Goal: Navigation & Orientation: Find specific page/section

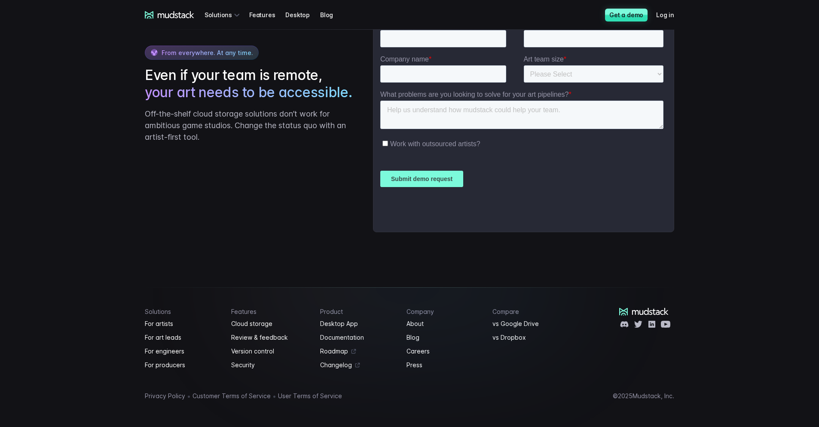
scroll to position [2097, 0]
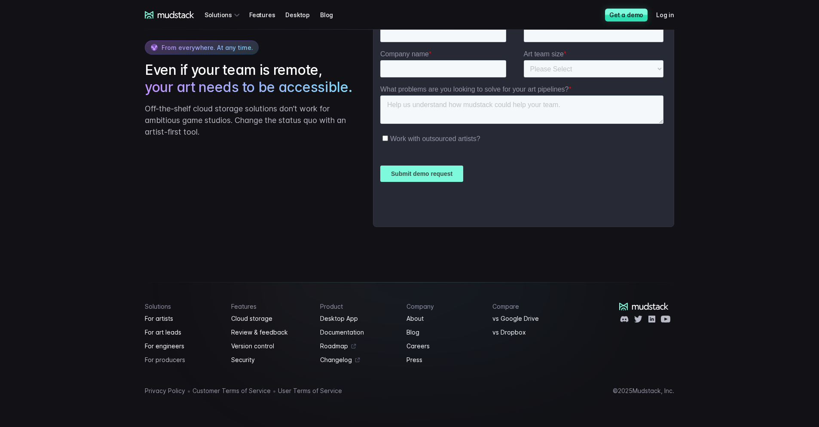
click at [173, 357] on link "For producers" at bounding box center [183, 360] width 76 height 10
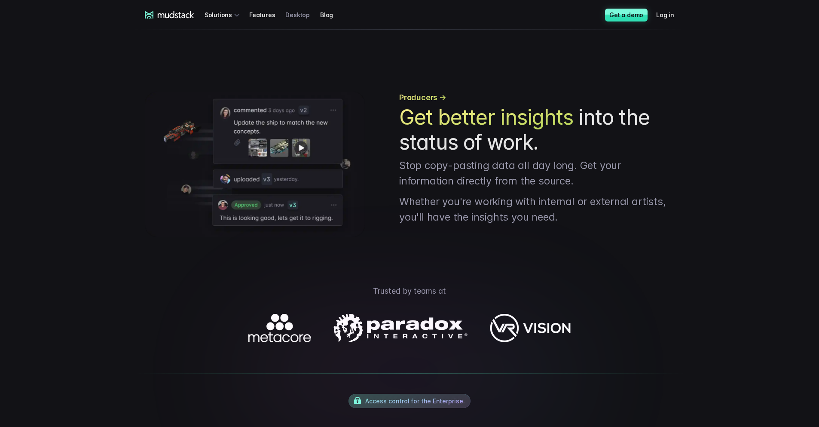
click at [294, 16] on link "Desktop" at bounding box center [302, 15] width 35 height 16
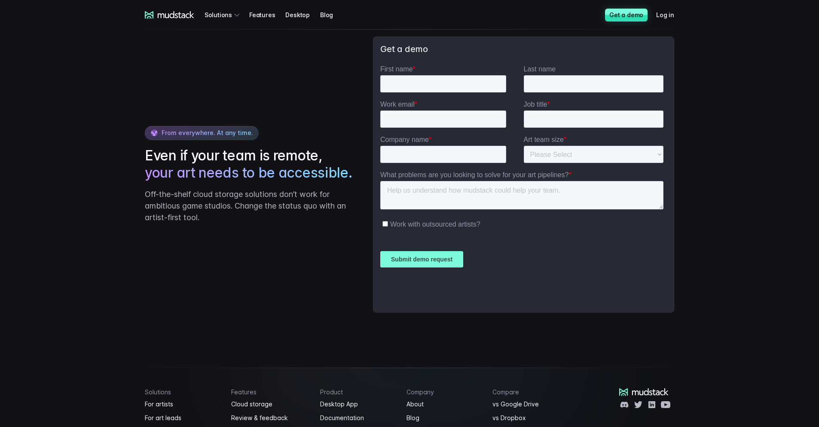
scroll to position [1772, 0]
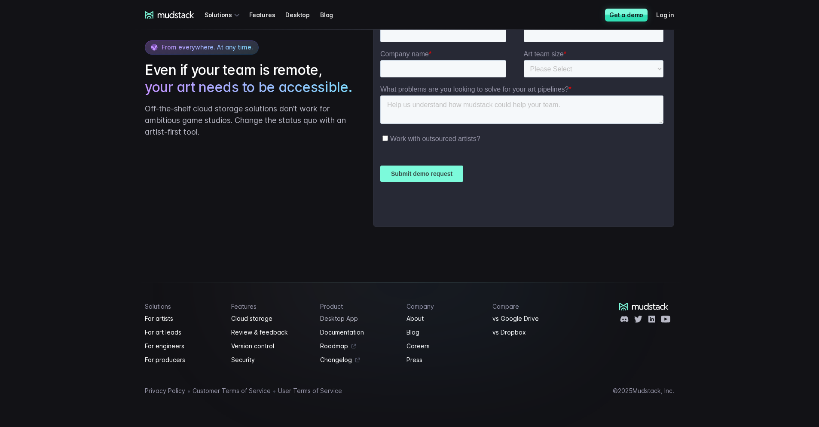
click at [342, 317] on link "Desktop App" at bounding box center [358, 318] width 76 height 10
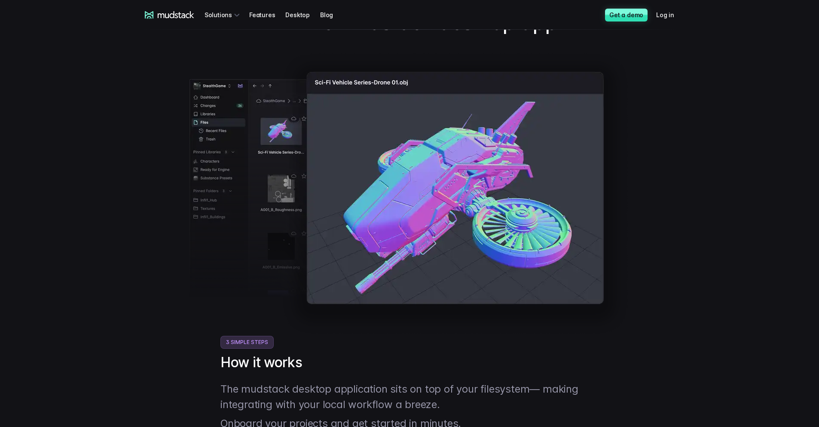
scroll to position [43, 0]
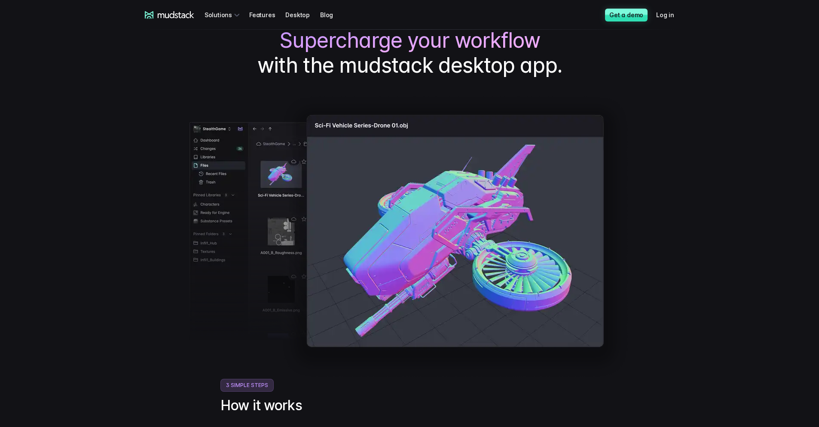
click at [378, 127] on img at bounding box center [410, 237] width 440 height 284
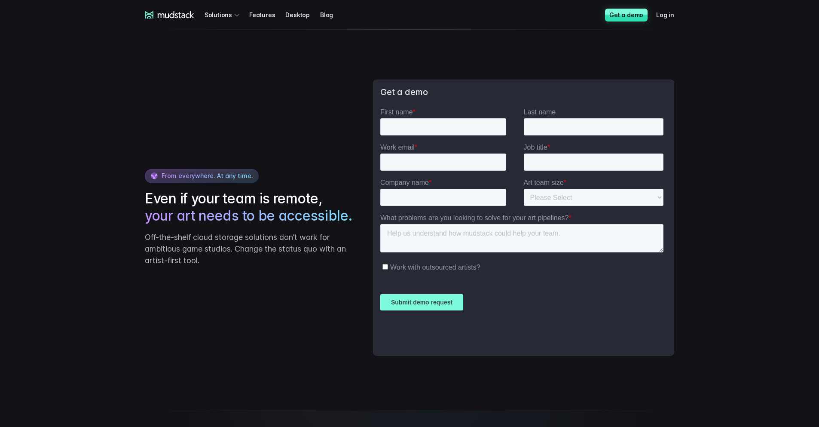
scroll to position [1772, 0]
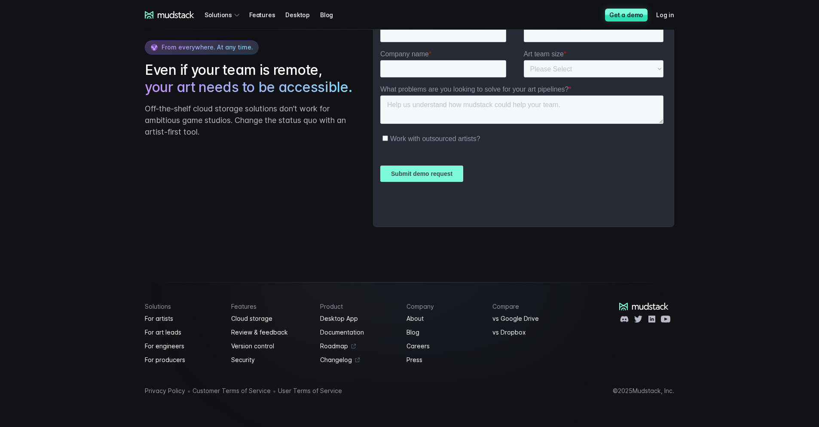
scroll to position [1687, 0]
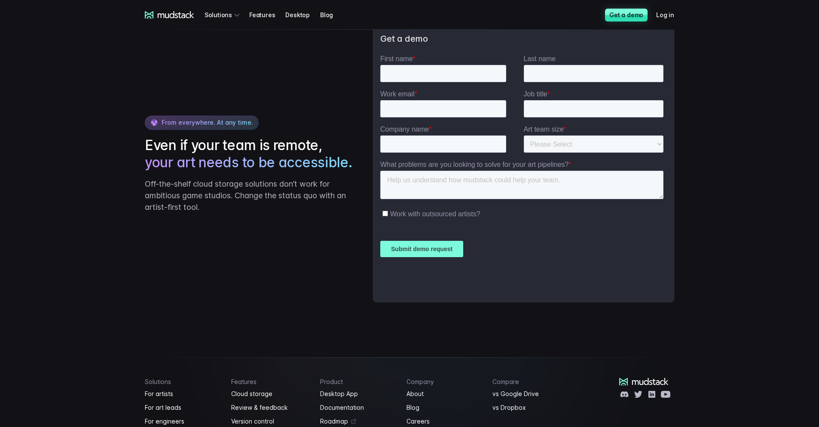
click at [209, 130] on span "From everywhere. At any time." at bounding box center [202, 123] width 114 height 14
click at [676, 15] on link "Log in" at bounding box center [670, 15] width 28 height 16
click at [665, 15] on link "Log in" at bounding box center [670, 15] width 28 height 16
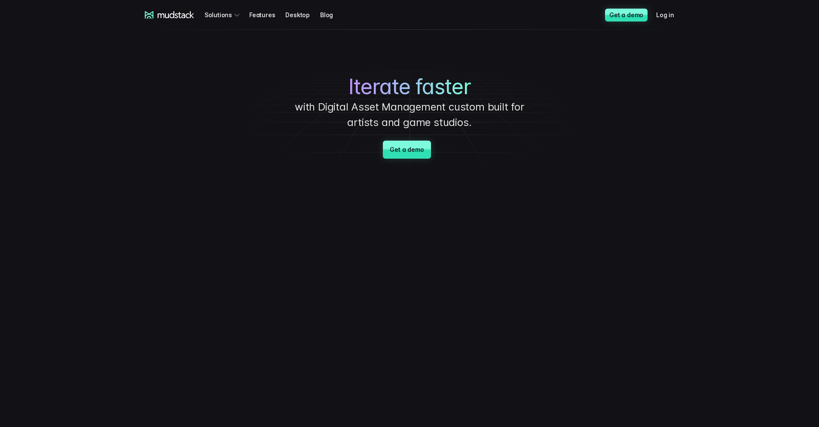
click at [422, 134] on div "Iterate faster with Digital Asset Management custom built for artists and game …" at bounding box center [410, 103] width 602 height 146
click at [418, 148] on link "Get a demo" at bounding box center [407, 150] width 48 height 18
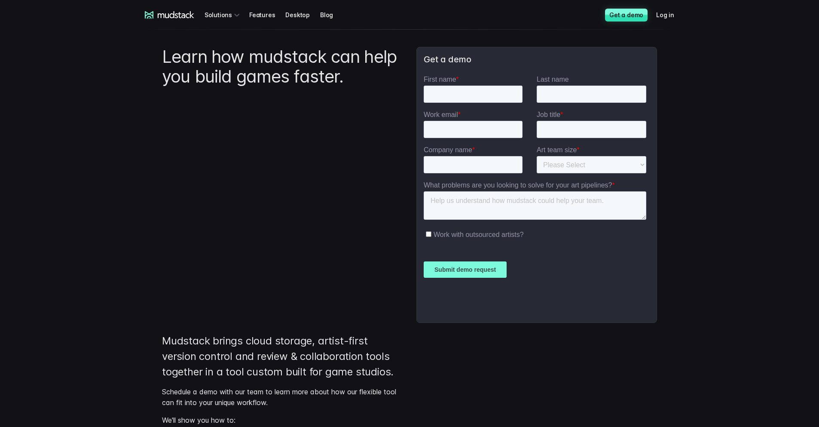
scroll to position [217, 0]
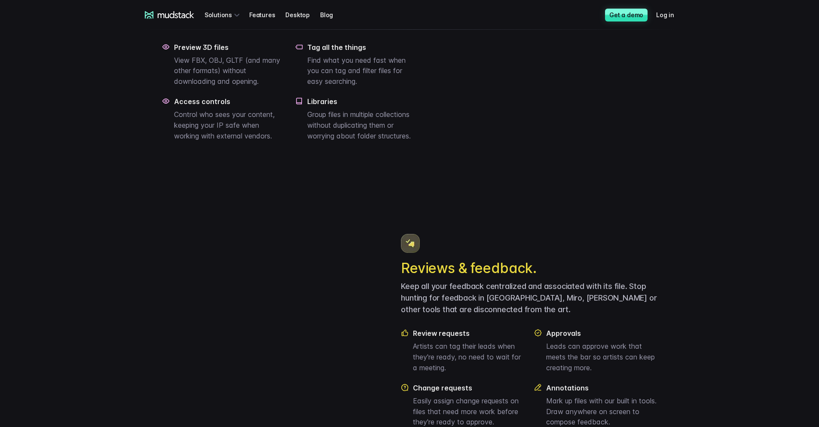
scroll to position [946, 0]
